Goal: Task Accomplishment & Management: Complete application form

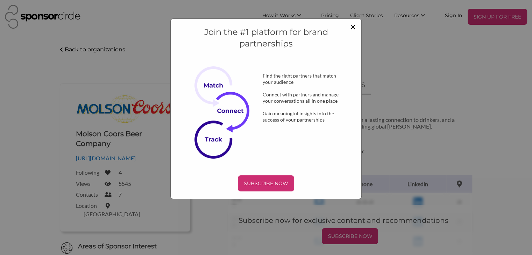
click at [352, 27] on span "×" at bounding box center [353, 27] width 6 height 12
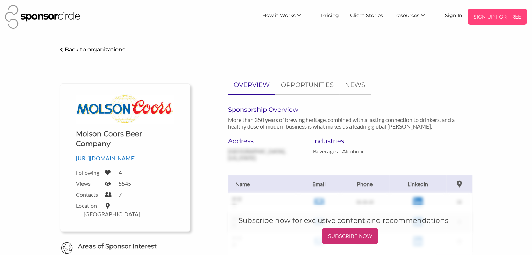
click at [499, 21] on p "SIGN UP FOR FREE" at bounding box center [497, 17] width 54 height 10
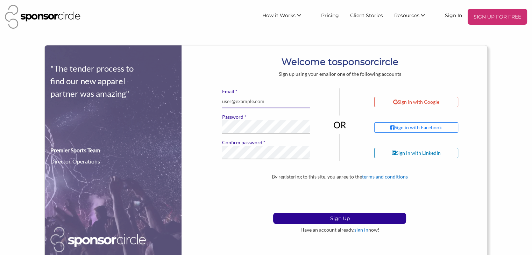
click at [232, 100] on input "* Email" at bounding box center [266, 102] width 88 height 14
type input "ilex250@sasktel.net"
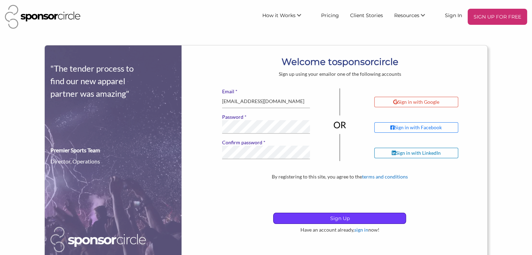
click at [321, 221] on p "Sign Up" at bounding box center [339, 218] width 132 height 10
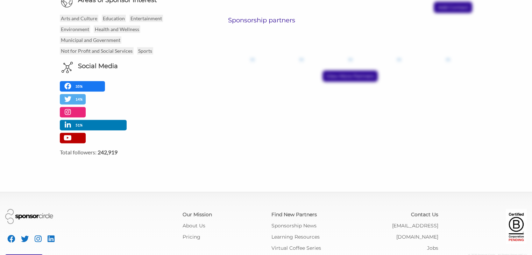
scroll to position [274, 0]
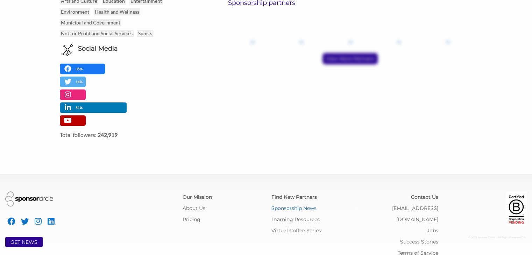
click at [304, 205] on link "Sponsorship News" at bounding box center [293, 208] width 45 height 6
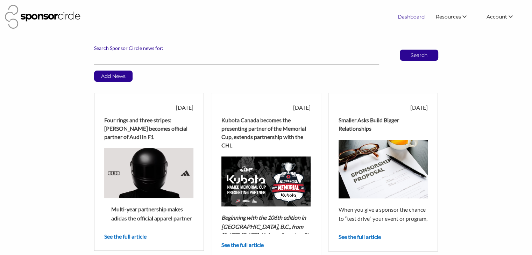
click at [418, 14] on link "Dashboard" at bounding box center [411, 16] width 38 height 13
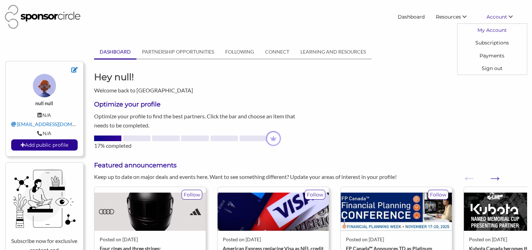
click at [488, 31] on link "My Account" at bounding box center [491, 30] width 69 height 13
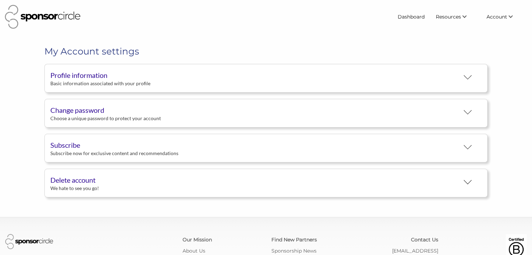
scroll to position [13, 0]
click at [425, 83] on div "Basic information associated with your profile" at bounding box center [254, 83] width 409 height 6
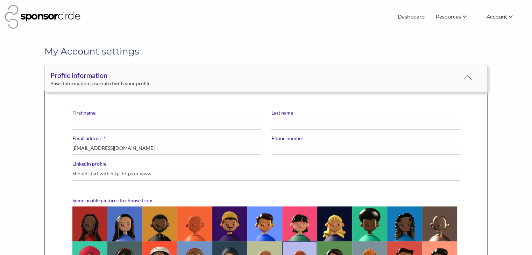
scroll to position [0, 0]
click at [138, 119] on input "First name" at bounding box center [166, 123] width 188 height 14
type input "Maureen"
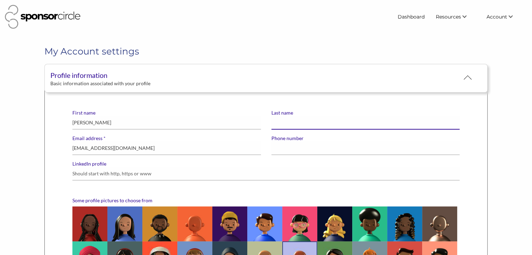
type input "Belanger"
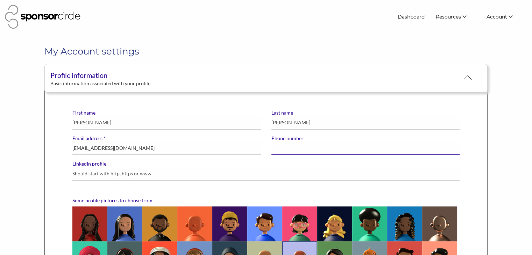
type input "3062303348"
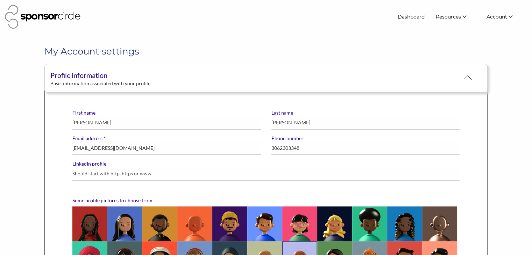
type input "Northern Village of [GEOGRAPHIC_DATA]"
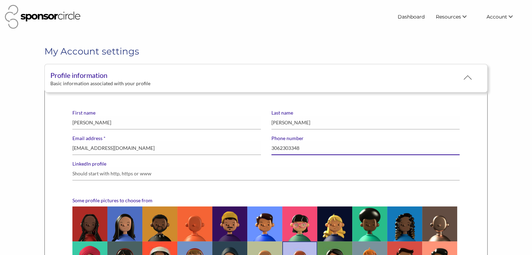
click at [308, 145] on input "3062303348" at bounding box center [365, 149] width 188 height 14
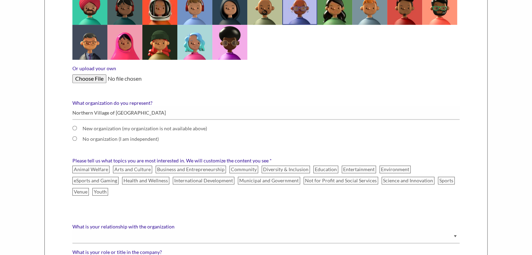
scroll to position [266, 0]
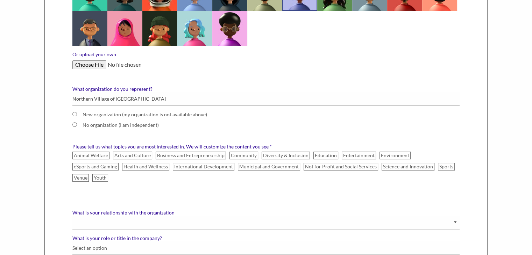
type input "3068332122"
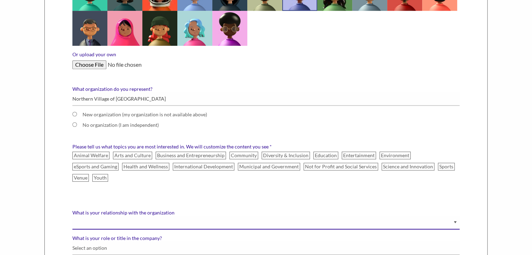
click at [99, 216] on select "Staff Volunteer" at bounding box center [265, 223] width 387 height 14
select select "Staff"
click at [72, 216] on select "Staff Volunteer" at bounding box center [265, 223] width 387 height 14
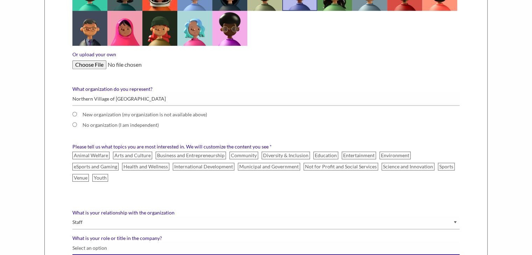
click at [93, 242] on input "What is your role or title in the company?" at bounding box center [265, 249] width 387 height 14
click at [137, 242] on input "What is your role or title in the company?" at bounding box center [265, 249] width 387 height 14
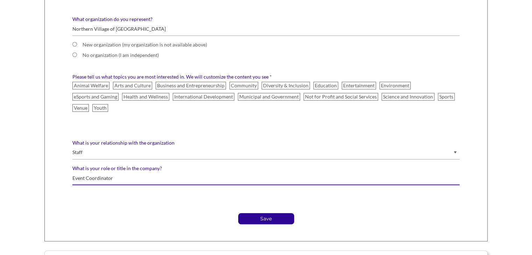
scroll to position [368, 0]
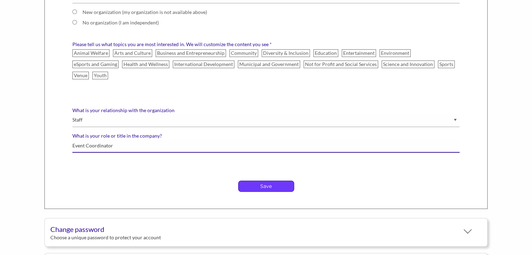
type input "Event Coordinator"
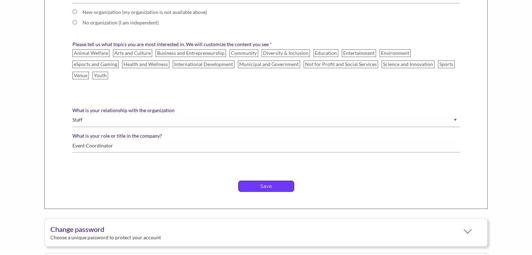
click at [244, 181] on p "Save" at bounding box center [265, 186] width 55 height 10
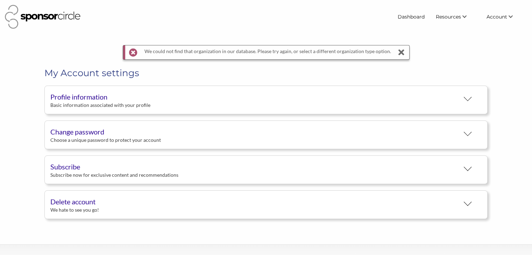
scroll to position [13, 0]
click at [189, 102] on div "Basic information associated with your profile" at bounding box center [254, 105] width 409 height 6
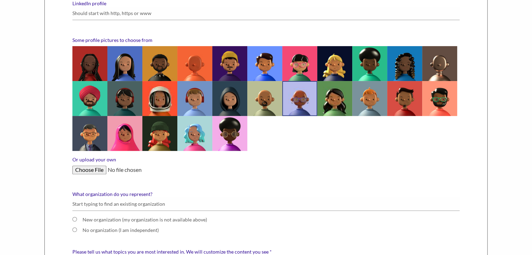
scroll to position [186, 0]
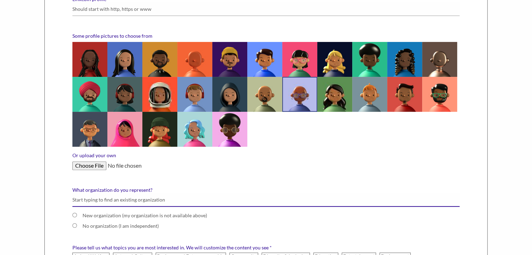
click at [99, 199] on input "What organization do you represent?" at bounding box center [265, 200] width 387 height 14
type input "Northern Village of [GEOGRAPHIC_DATA]"
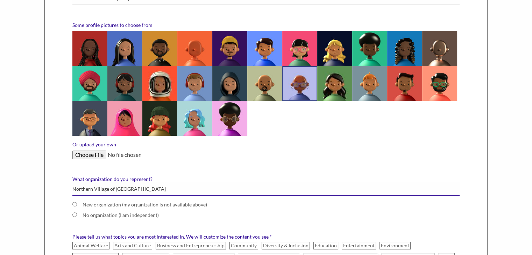
scroll to position [200, 0]
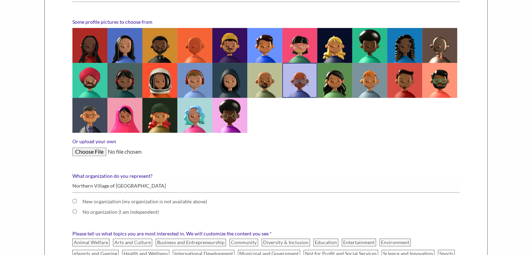
click at [74, 201] on input "New organization (my organization is not available above)" at bounding box center [74, 201] width 5 height 5
radio input "true"
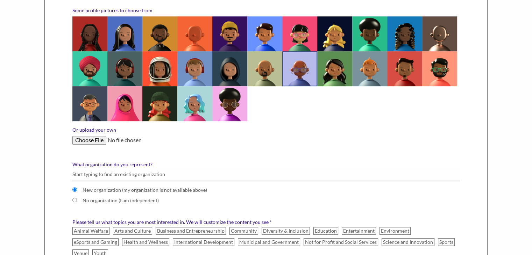
scroll to position [214, 0]
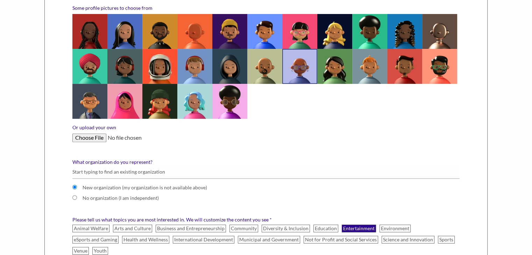
click at [358, 228] on label "Entertainment" at bounding box center [359, 229] width 34 height 8
click at [0, 0] on input "Entertainment" at bounding box center [0, 0] width 0 height 0
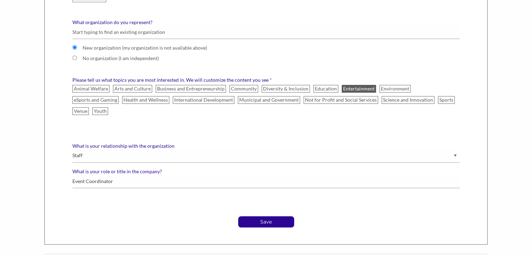
scroll to position [420, 0]
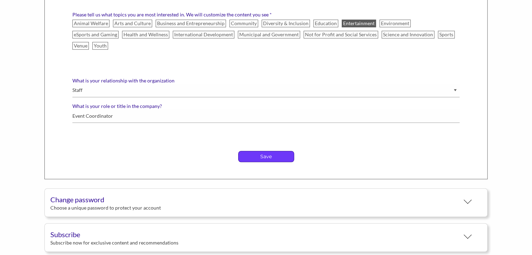
click at [271, 151] on p "Save" at bounding box center [265, 156] width 55 height 10
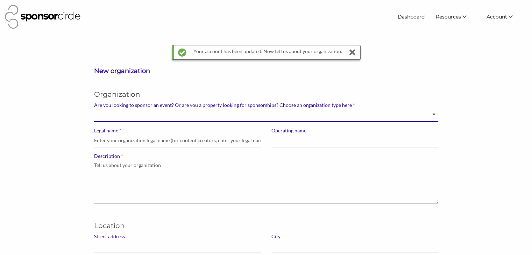
click at [122, 119] on select "Brand manager looking to sell to or sponsor events and sports teams Event organ…" at bounding box center [266, 115] width 344 height 14
select select "Property"
click at [94, 108] on select "Brand manager looking to sell to or sponsor events and sports teams Event organ…" at bounding box center [266, 115] width 344 height 14
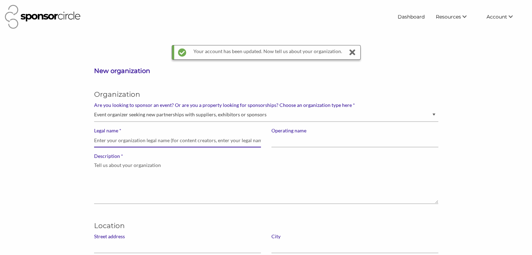
click at [126, 140] on input "* Legal name" at bounding box center [177, 141] width 167 height 14
type input "Northern Village of [GEOGRAPHIC_DATA]"
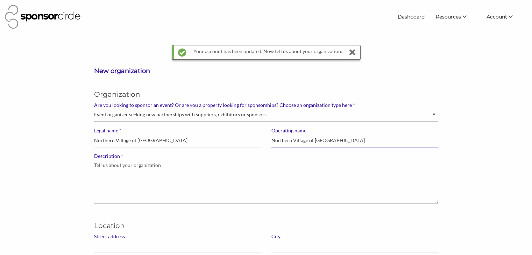
type input "P.O. Box 280"
type input "Ile-a-la Crosse"
type input "S0M 1C0"
select select "Saskatchewan"
type input "ilex250@sasktel.net"
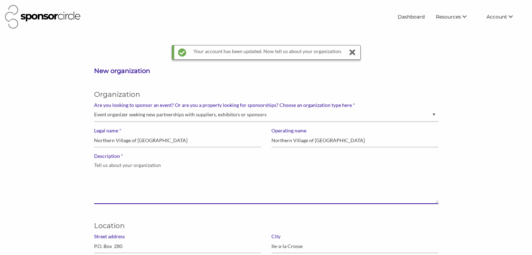
click at [110, 174] on textarea "* Description" at bounding box center [266, 181] width 344 height 45
type textarea "T"
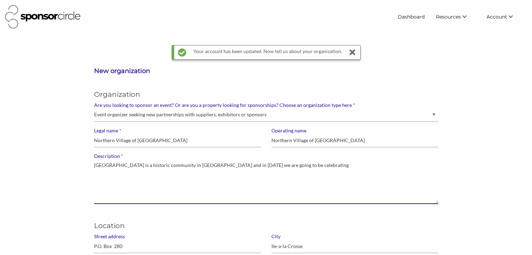
click at [147, 163] on textarea "Ile a la Crosse is a historic community in Northern Saskatchewan and in 2026 we…" at bounding box center [266, 181] width 344 height 45
click at [147, 163] on textarea "Ile a la Crosse is a historicMetis community in Northern Saskatchewan and in 20…" at bounding box center [266, 181] width 344 height 45
click at [336, 167] on textarea "Ile a la Crosse is a historic Metis community in Northern Saskatchewan and in 2…" at bounding box center [266, 181] width 344 height 45
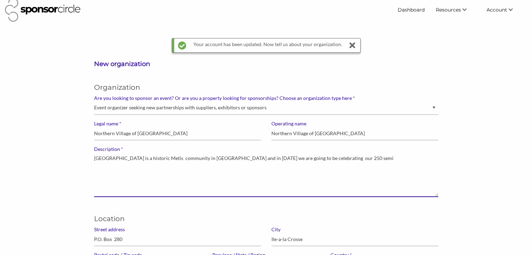
scroll to position [14, 0]
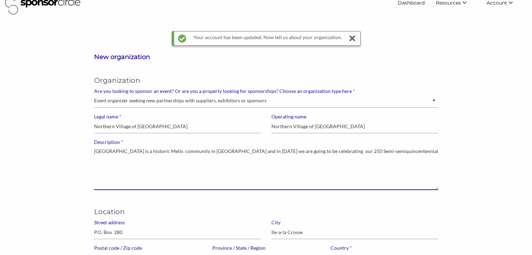
click at [411, 150] on textarea "Ile a la Crosse is a historic Metis community in Northern Saskatchewan and in 2…" at bounding box center [266, 167] width 344 height 45
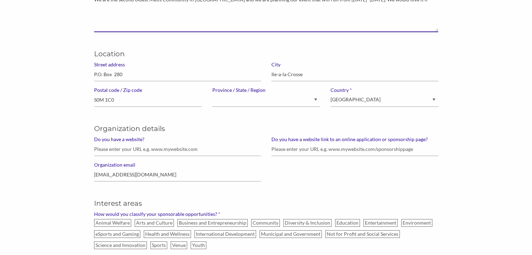
scroll to position [177, 0]
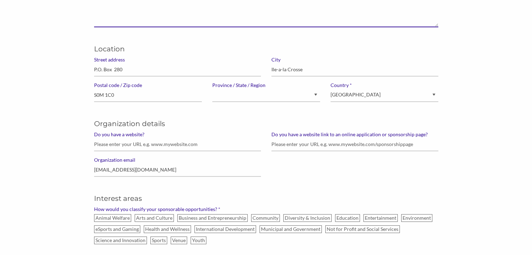
type textarea "Ile a la Crosse is a historic Metis community in Northern Saskatchewan and in 2…"
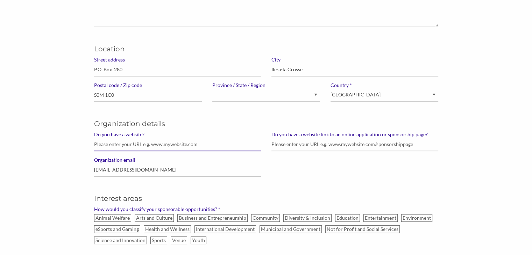
click at [137, 143] on input "Do you have a website?" at bounding box center [177, 145] width 167 height 14
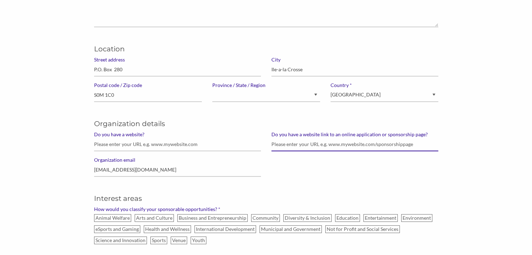
click at [298, 143] on input "Do you have a website link to an online application or sponsorship page?" at bounding box center [354, 145] width 167 height 14
click at [0, 210] on div "New organization Organization * Are you looking to sponsor an event? Or are you…" at bounding box center [266, 231] width 532 height 682
click at [341, 144] on input "Do you have a website link to an online application or sponsorship page?" at bounding box center [354, 145] width 167 height 14
type input "www.ilex250.ca"
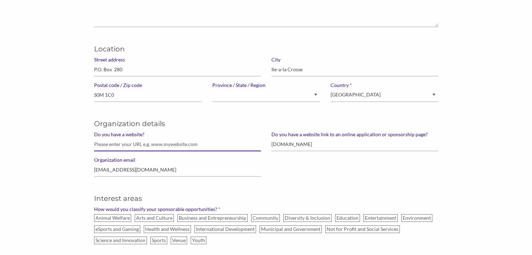
click at [127, 143] on input "Do you have a website?" at bounding box center [177, 145] width 167 height 14
type input "www.ilex250.ca"
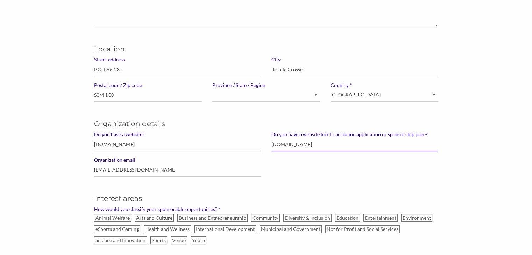
click at [309, 145] on input "www.ilex250.ca" at bounding box center [354, 145] width 167 height 14
type input "w"
type input "www.ilex250.ca"
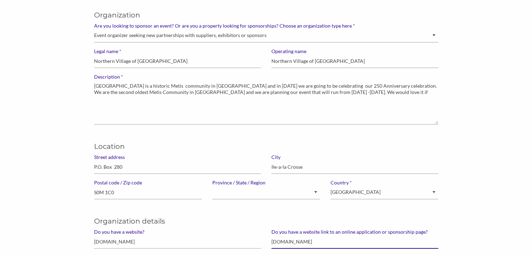
scroll to position [79, 0]
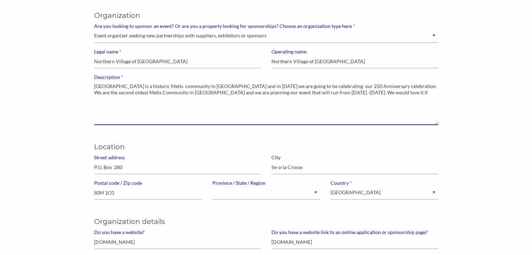
click at [390, 90] on textarea "Ile a la Crosse is a historic Metis community in Northern Saskatchewan and in 2…" at bounding box center [266, 102] width 344 height 45
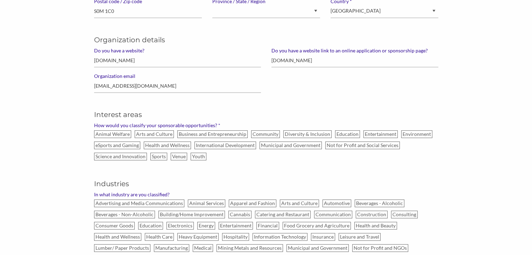
scroll to position [275, 0]
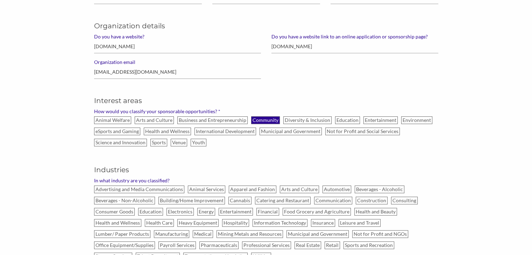
type textarea "Ile a la Crosse is a historic Metis community in Northern Saskatchewan and in 2…"
click at [257, 119] on label "Community" at bounding box center [265, 120] width 29 height 8
click at [0, 0] on input "Community" at bounding box center [0, 0] width 0 height 0
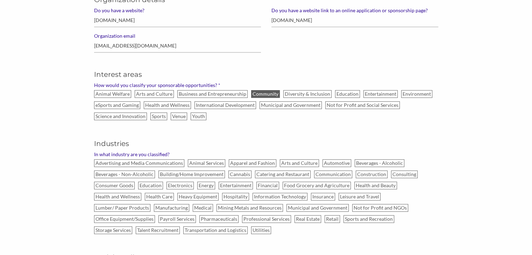
scroll to position [303, 0]
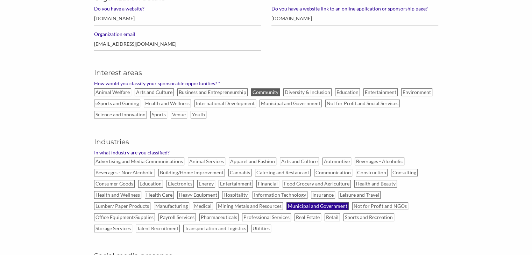
click at [286, 204] on label "Municipal and Government" at bounding box center [317, 206] width 62 height 8
click at [0, 0] on input "Municipal and Government" at bounding box center [0, 0] width 0 height 0
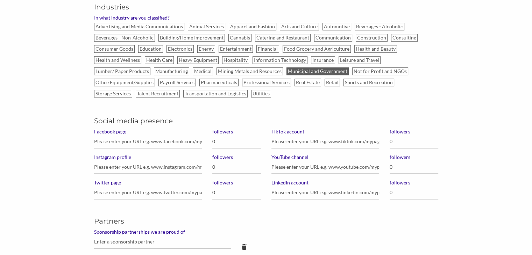
scroll to position [438, 0]
click at [140, 135] on input "Facebook page" at bounding box center [148, 142] width 108 height 14
type input "250th Ile a la Crosse celebration 2026"
click at [221, 140] on input "0" at bounding box center [236, 142] width 49 height 14
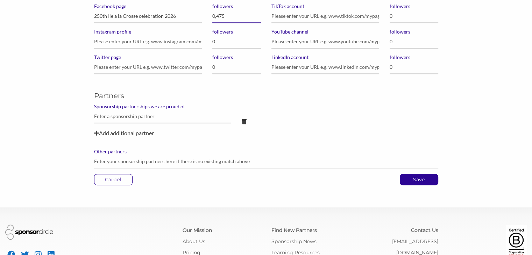
scroll to position [564, 0]
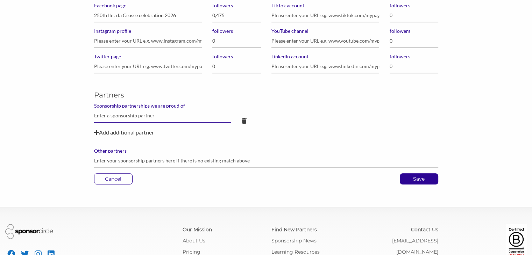
type input "475"
click at [135, 111] on input "text" at bounding box center [162, 116] width 137 height 14
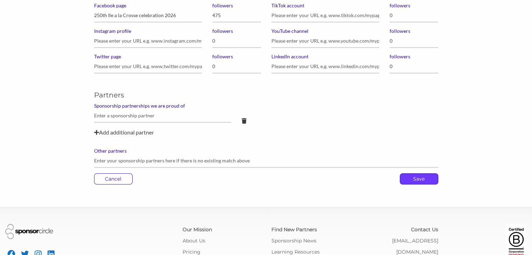
click at [420, 177] on p "Save" at bounding box center [419, 179] width 38 height 10
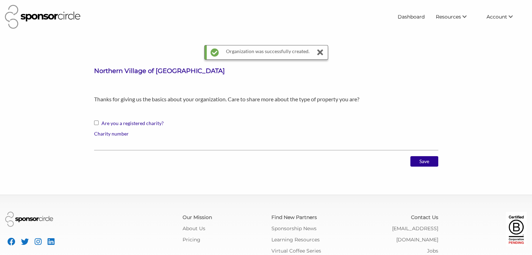
click at [97, 122] on input "Are you a registered charity?" at bounding box center [96, 123] width 5 height 5
checkbox input "true"
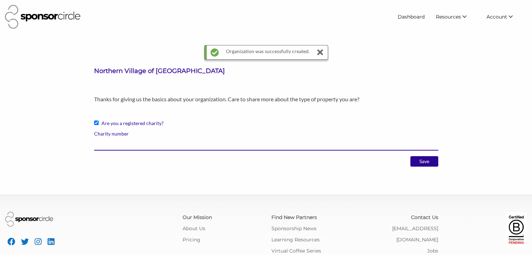
click at [113, 149] on input "Charity number" at bounding box center [266, 144] width 344 height 14
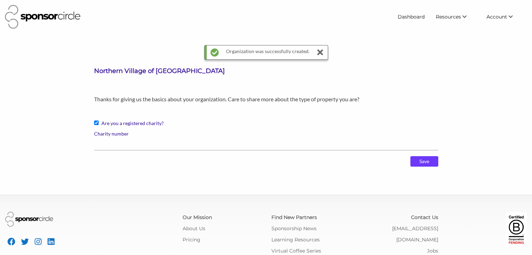
click at [420, 160] on input "Save" at bounding box center [424, 161] width 28 height 10
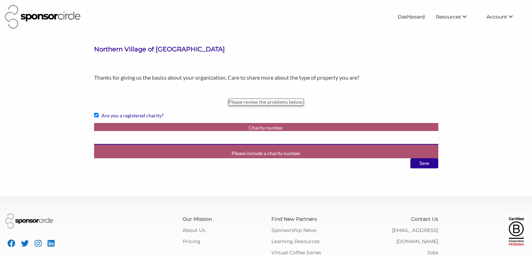
click at [216, 137] on input "Charity number" at bounding box center [266, 138] width 344 height 14
